Goal: Understand process/instructions

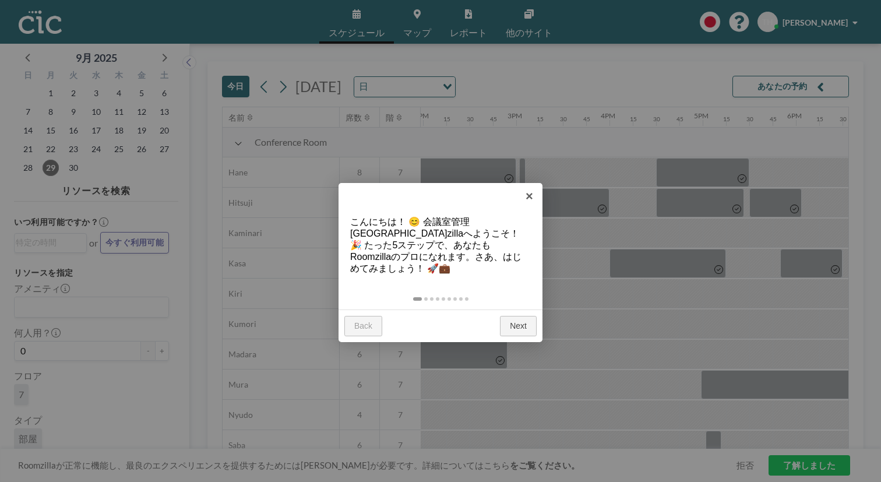
scroll to position [0, 1307]
click at [509, 316] on link "Next" at bounding box center [518, 326] width 37 height 21
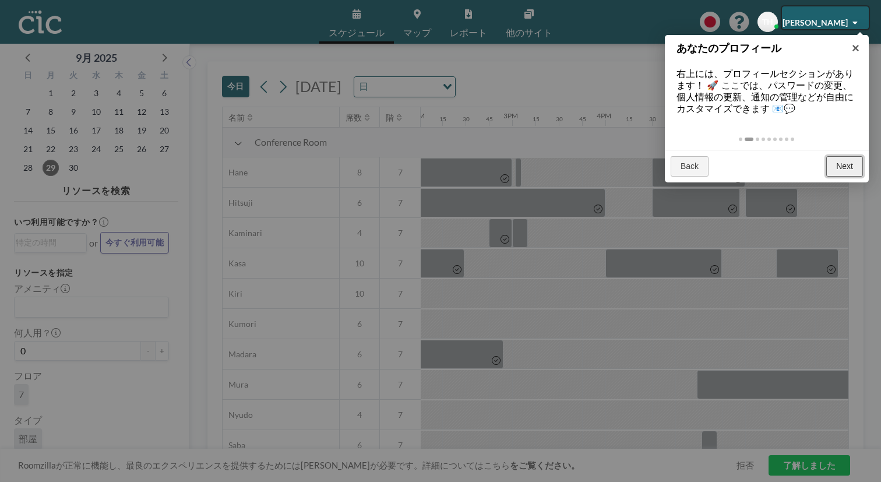
click at [849, 156] on link "Next" at bounding box center [844, 166] width 37 height 21
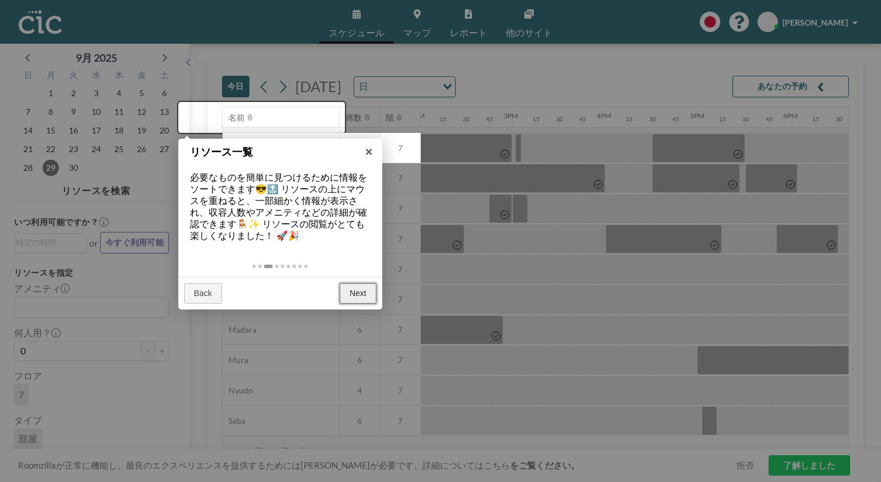
click at [359, 283] on link "Next" at bounding box center [358, 293] width 37 height 21
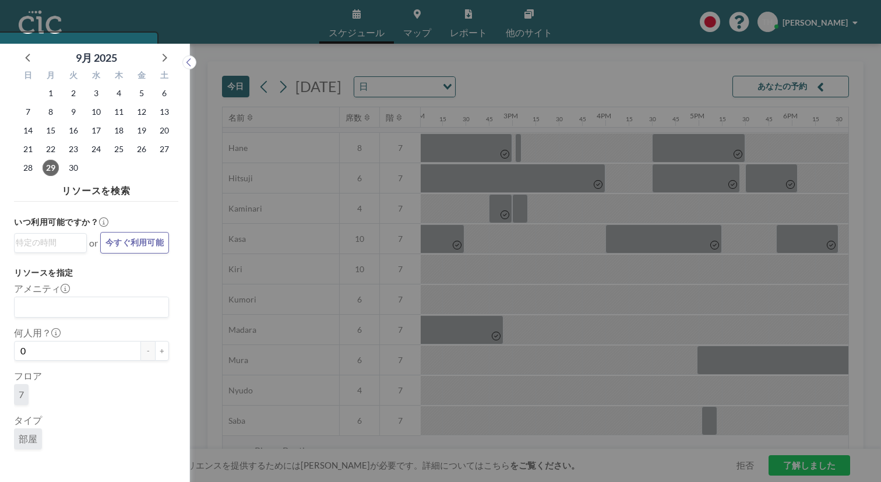
scroll to position [3, 0]
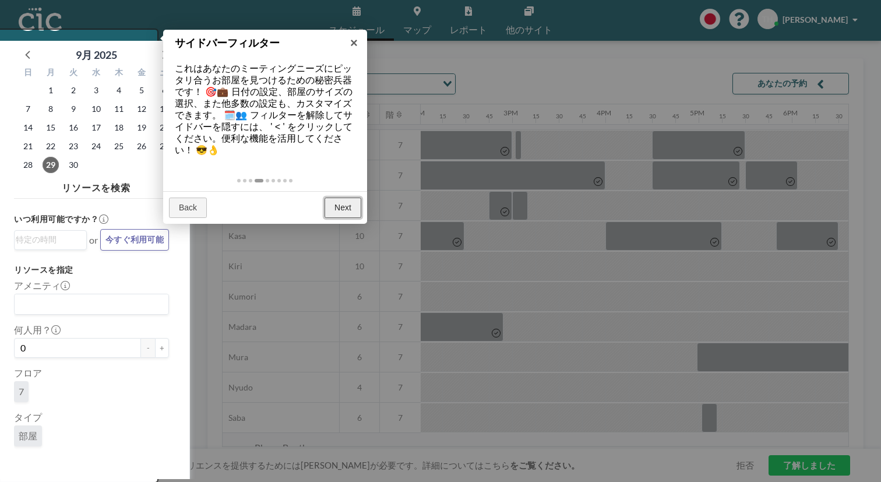
click at [347, 197] on link "Next" at bounding box center [342, 207] width 37 height 21
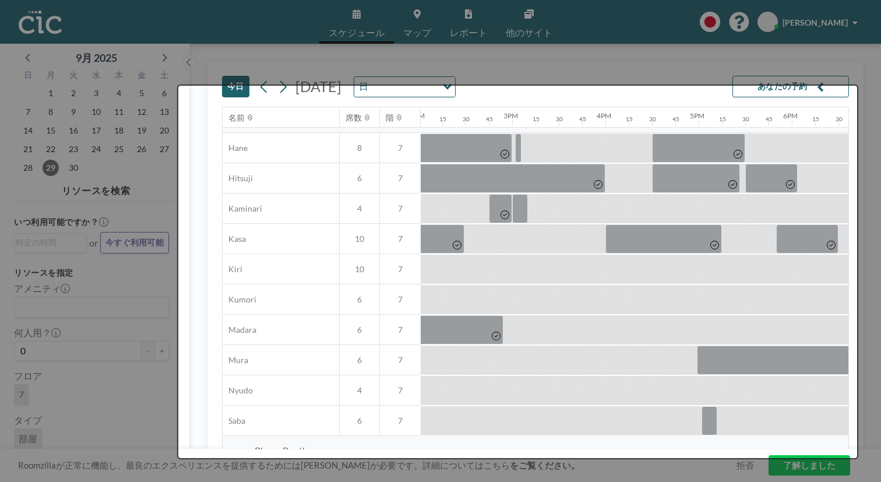
scroll to position [0, 0]
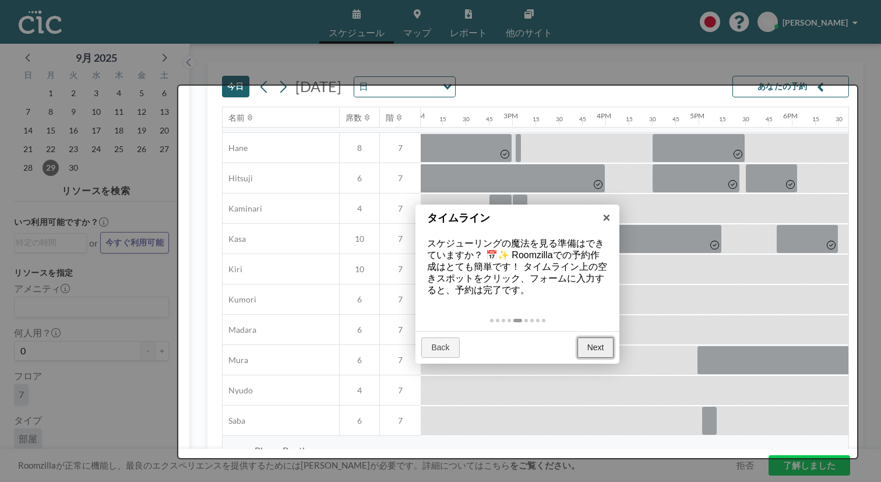
click at [601, 337] on link "Next" at bounding box center [595, 347] width 37 height 21
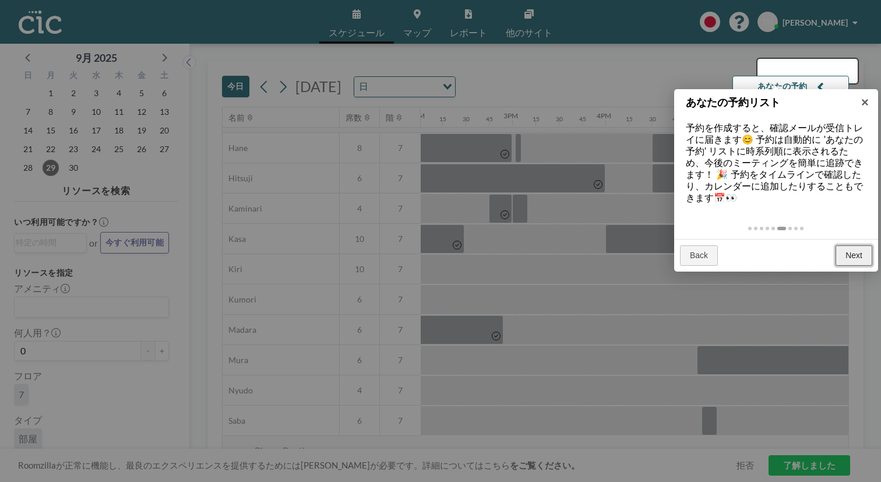
click at [856, 245] on link "Next" at bounding box center [853, 255] width 37 height 21
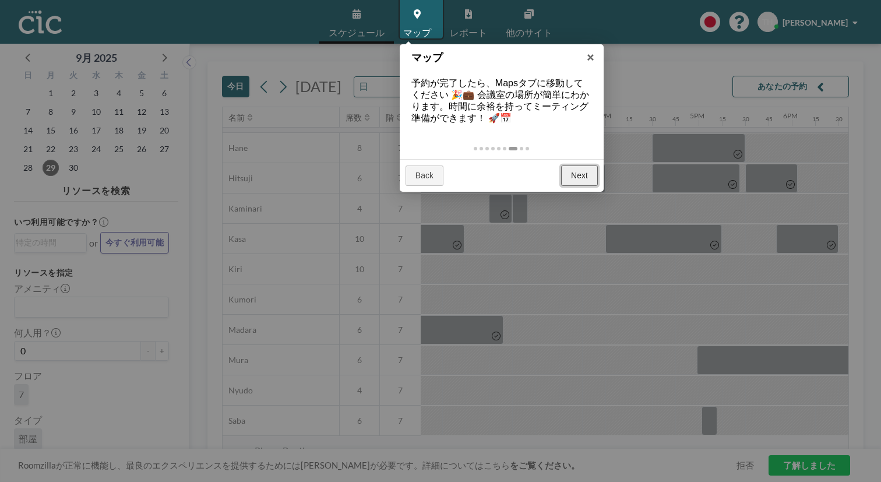
click at [581, 165] on link "Next" at bounding box center [579, 175] width 37 height 21
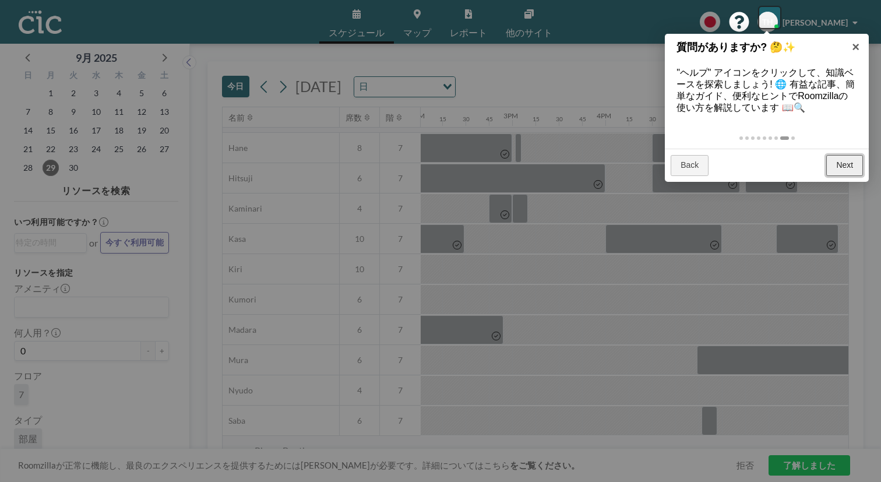
click at [842, 155] on link "Next" at bounding box center [844, 165] width 37 height 21
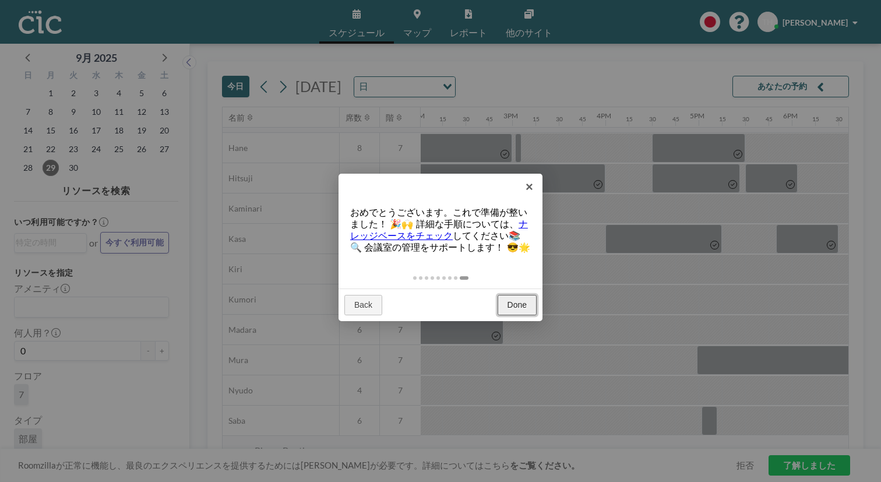
click at [507, 295] on link "Done" at bounding box center [516, 305] width 39 height 21
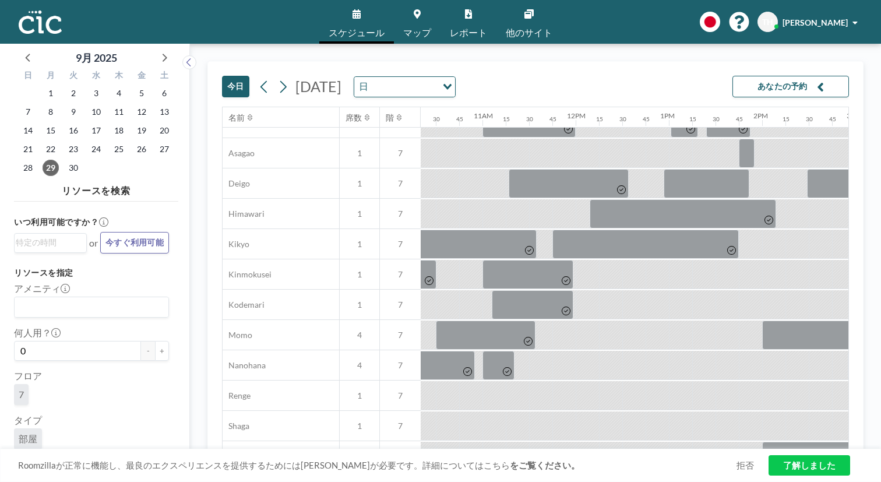
scroll to position [396, 964]
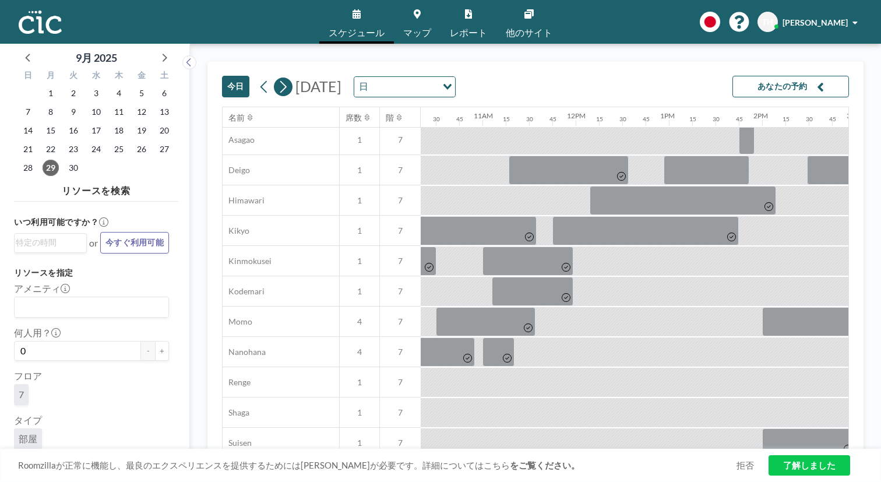
click at [277, 78] on icon at bounding box center [282, 86] width 11 height 17
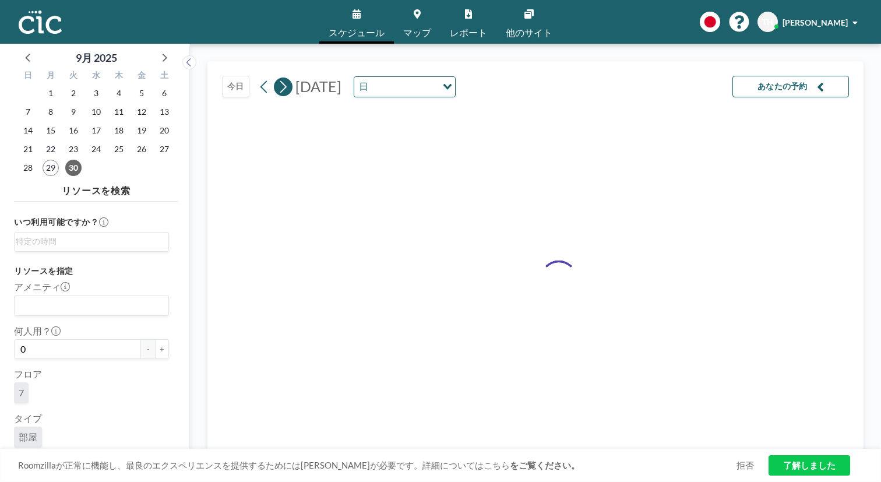
click at [277, 78] on icon at bounding box center [282, 86] width 11 height 17
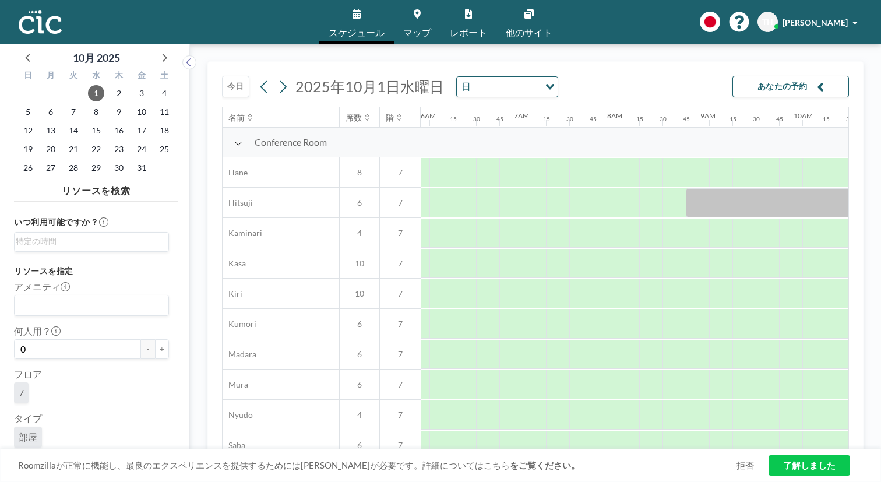
scroll to position [0, 551]
